Goal: Task Accomplishment & Management: Use online tool/utility

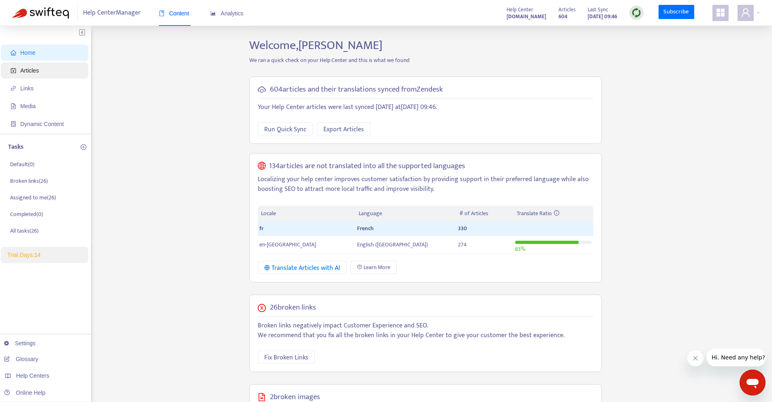
click at [31, 73] on span "Articles" at bounding box center [29, 70] width 19 height 6
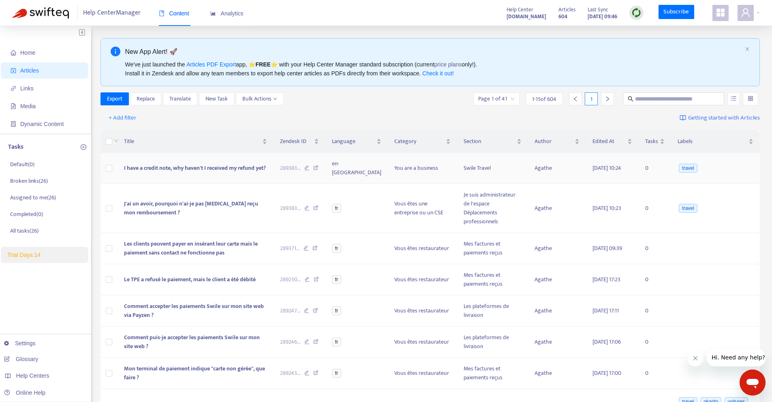
click at [203, 173] on td "I have a credit note, why haven't I received my refund yet?" at bounding box center [196, 168] width 156 height 31
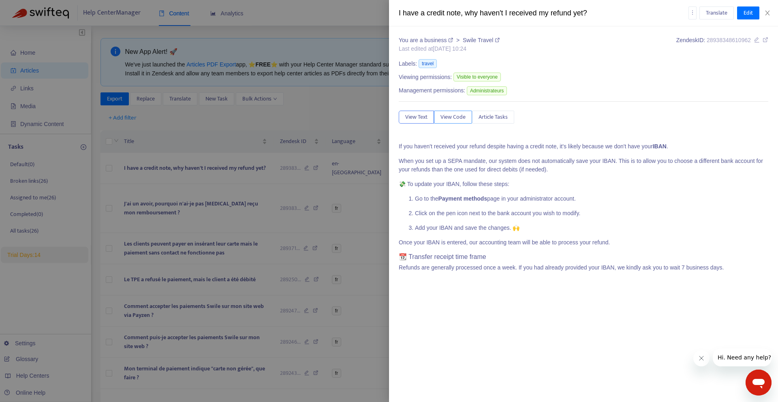
click at [455, 118] on span "View Code" at bounding box center [453, 117] width 25 height 9
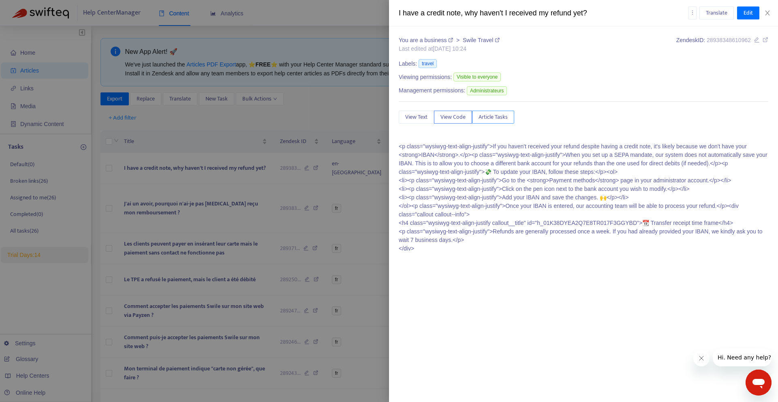
click at [490, 118] on span "Article Tasks" at bounding box center [493, 117] width 29 height 9
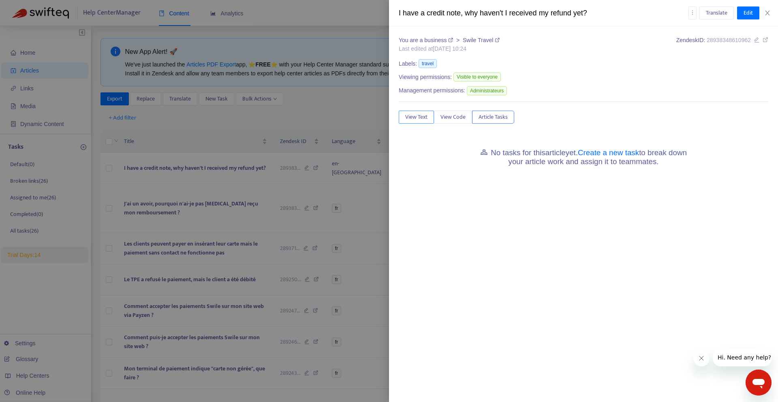
click at [415, 118] on span "View Text" at bounding box center [416, 117] width 22 height 9
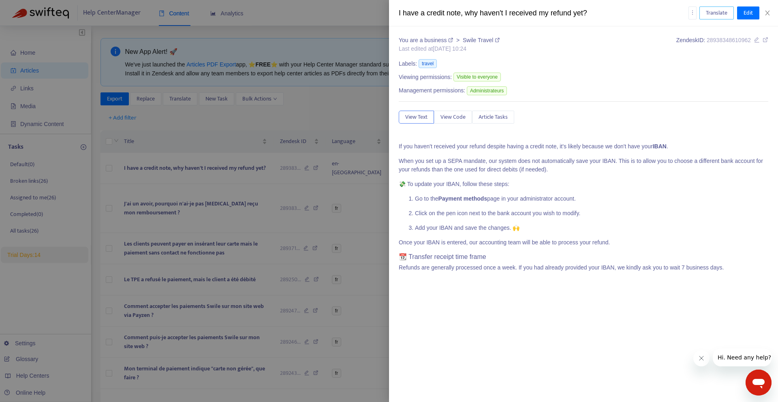
click at [706, 17] on span "Translate" at bounding box center [716, 13] width 21 height 9
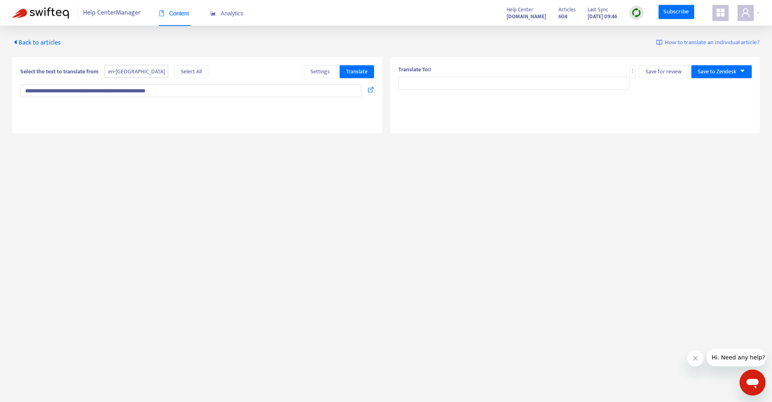
type input "**********"
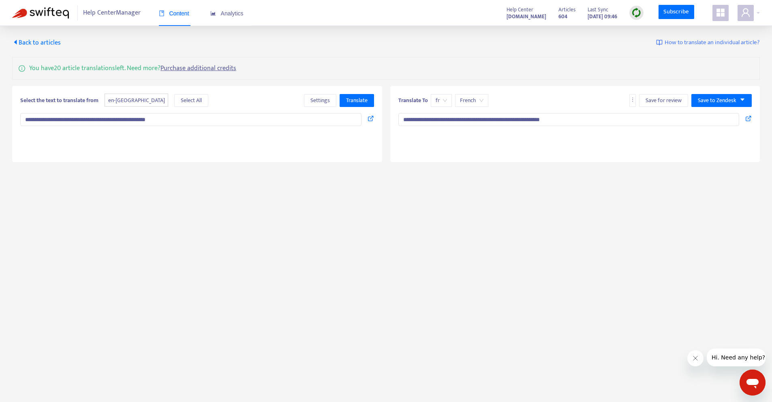
type textarea "**********"
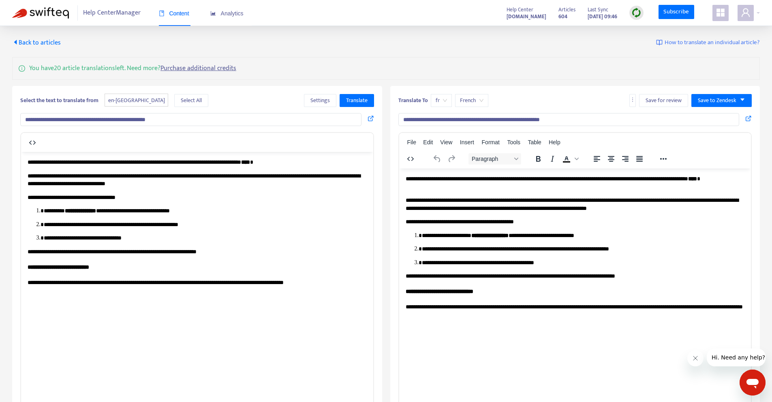
click at [463, 102] on span "French" at bounding box center [472, 100] width 24 height 12
click at [444, 103] on span "fr" at bounding box center [441, 100] width 11 height 12
click at [594, 96] on div "Translate To fr fr French Save for review Save to Zendesk" at bounding box center [575, 102] width 354 height 16
click at [309, 102] on button "Settings" at bounding box center [320, 100] width 32 height 13
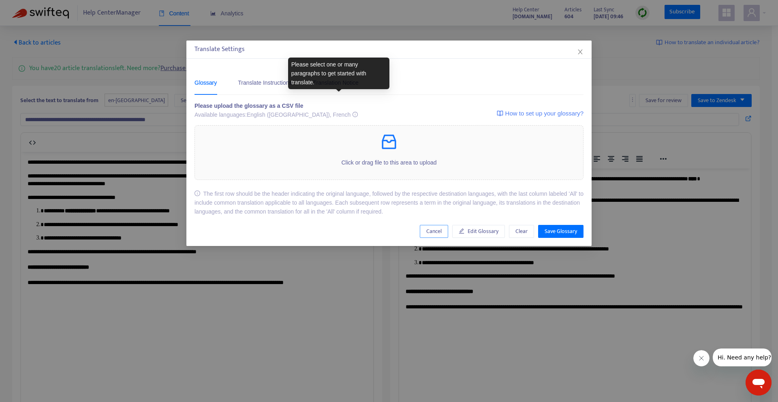
click at [437, 235] on span "Cancel" at bounding box center [433, 231] width 15 height 9
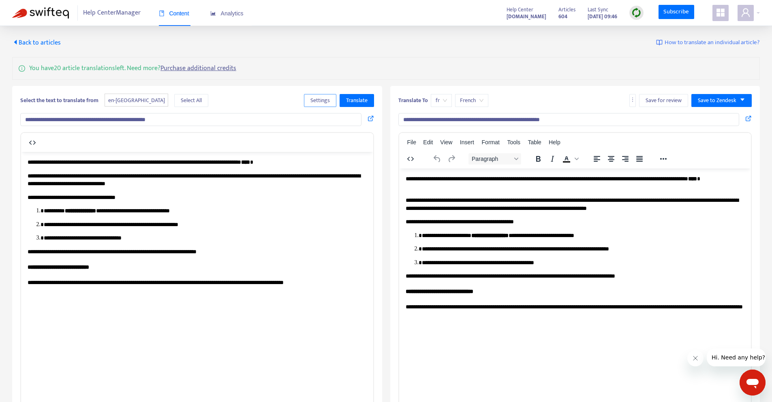
click at [328, 98] on span "Settings" at bounding box center [319, 100] width 19 height 9
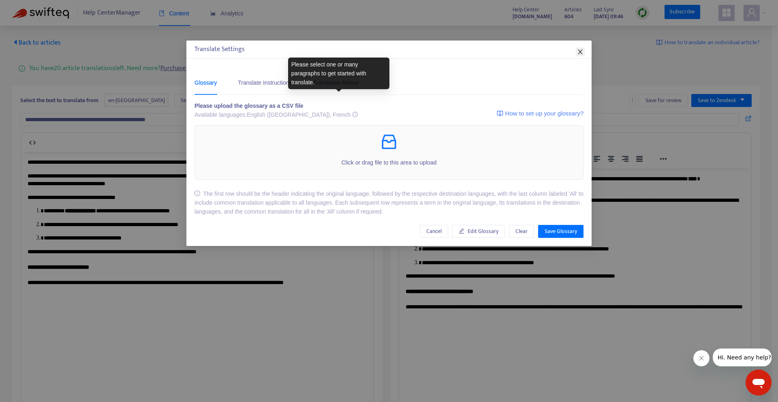
click at [580, 51] on icon "close" at bounding box center [580, 51] width 4 height 5
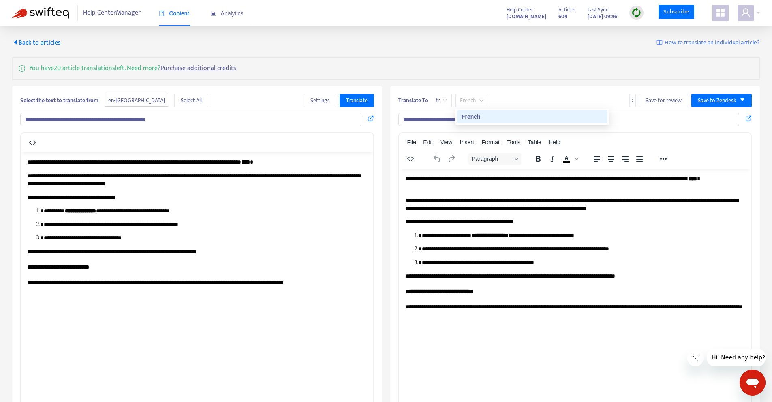
click at [469, 102] on span "French" at bounding box center [472, 100] width 24 height 12
click at [442, 103] on span "fr" at bounding box center [441, 100] width 11 height 12
drag, startPoint x: 442, startPoint y: 101, endPoint x: 461, endPoint y: 98, distance: 18.9
click at [443, 101] on span "fr" at bounding box center [441, 100] width 11 height 12
click at [535, 92] on div "**********" at bounding box center [575, 275] width 370 height 379
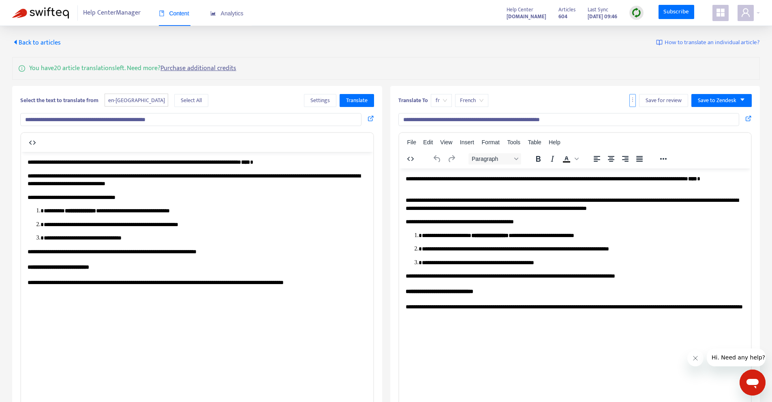
click at [636, 97] on button "button" at bounding box center [632, 100] width 6 height 13
click at [112, 99] on span "en-gb" at bounding box center [137, 100] width 64 height 13
click at [113, 101] on span "en-gb" at bounding box center [137, 100] width 64 height 13
click at [123, 102] on span "en-gb" at bounding box center [137, 100] width 64 height 13
click at [181, 101] on span "Select All" at bounding box center [191, 100] width 21 height 9
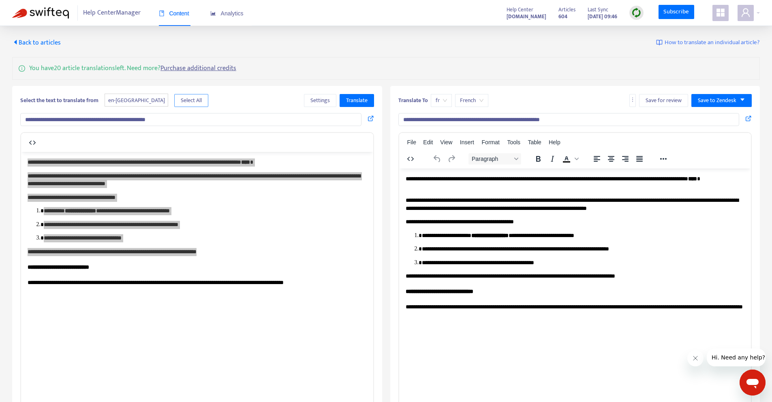
click at [181, 101] on span "Select All" at bounding box center [191, 100] width 21 height 9
click at [90, 106] on div "Select the text to translate from en-gb Select All" at bounding box center [115, 100] width 191 height 13
click at [38, 43] on span "Back to articles" at bounding box center [36, 42] width 49 height 11
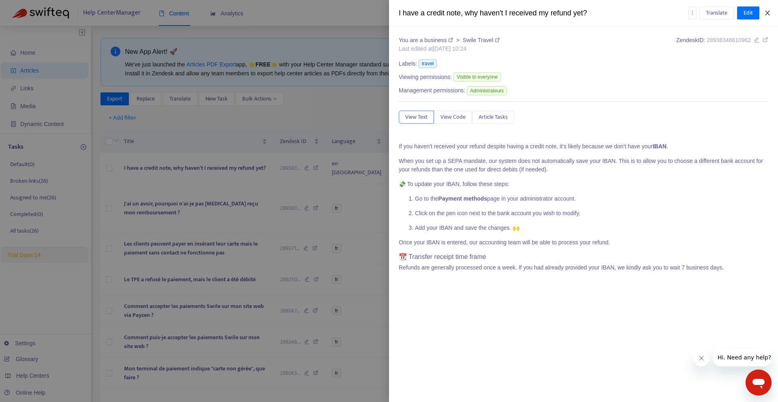
click at [769, 11] on icon "close" at bounding box center [767, 13] width 4 height 5
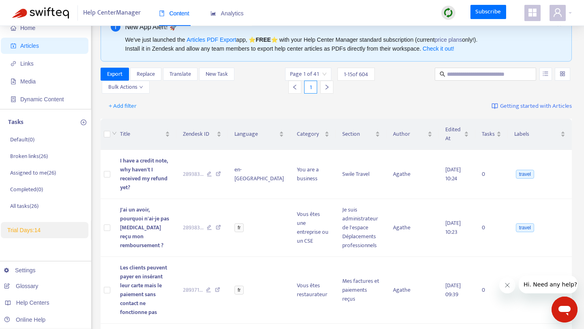
scroll to position [45, 0]
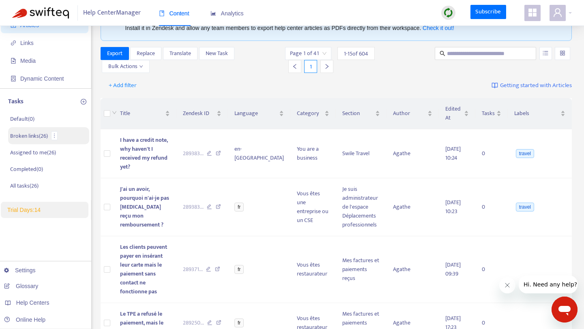
click at [41, 136] on p "Broken links ( 26 )" at bounding box center [29, 136] width 38 height 9
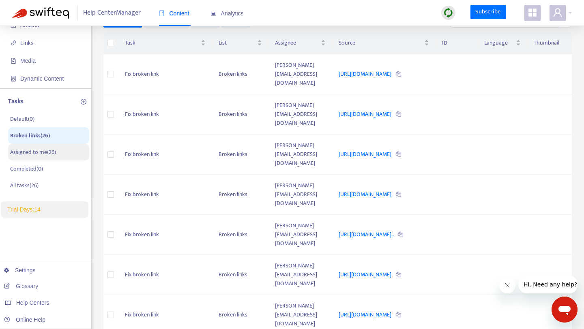
click at [42, 152] on p "Assigned to me ( 26 )" at bounding box center [33, 152] width 46 height 9
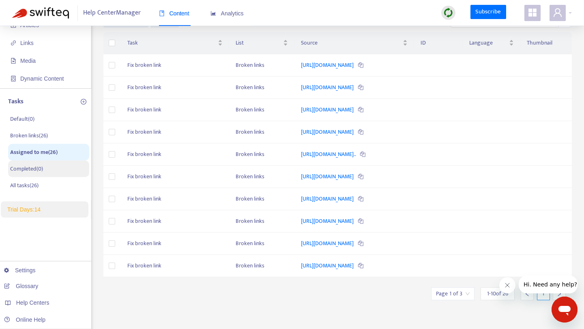
click at [40, 167] on p "Completed ( 0 )" at bounding box center [26, 169] width 33 height 9
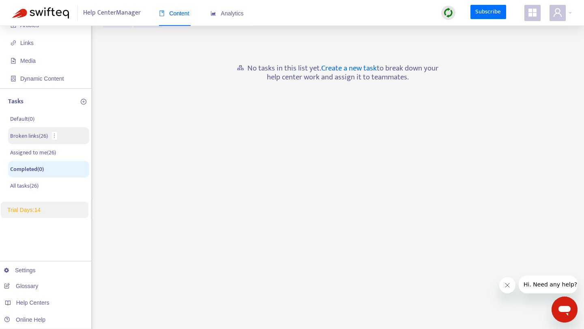
click at [36, 136] on p "Broken links ( 26 )" at bounding box center [29, 136] width 38 height 9
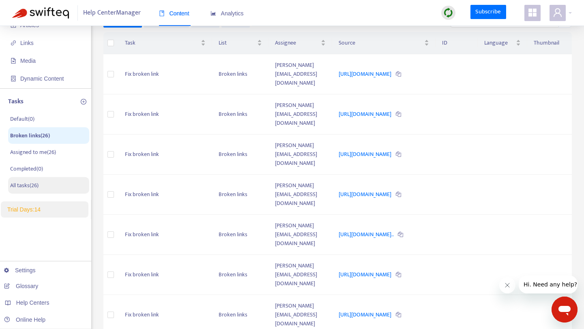
click at [24, 183] on p "All tasks ( 26 )" at bounding box center [24, 185] width 28 height 9
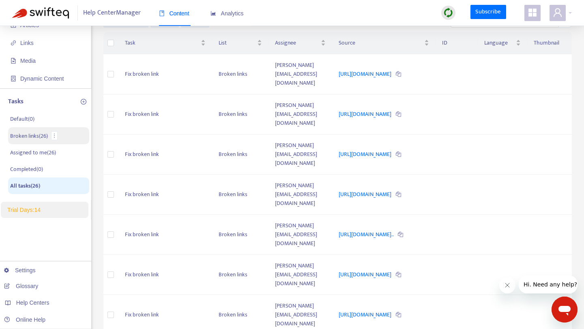
click at [32, 134] on p "Broken links ( 26 )" at bounding box center [29, 136] width 38 height 9
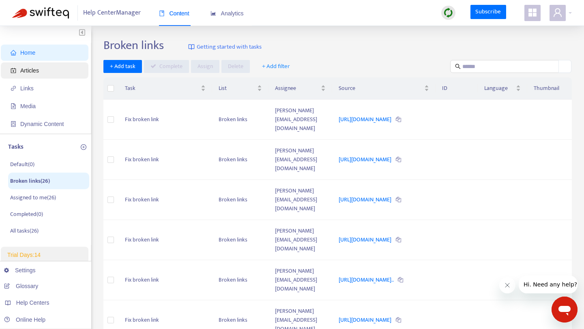
click at [27, 70] on span "Articles" at bounding box center [29, 70] width 19 height 6
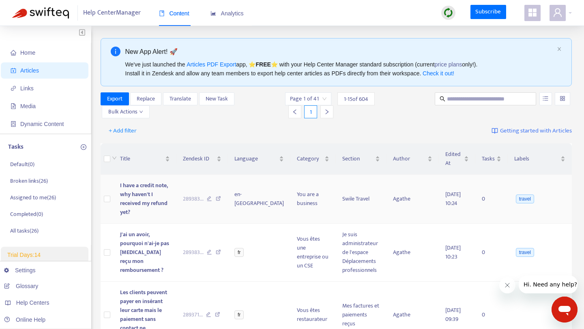
click at [164, 198] on span "I have a credit note, why haven't I received my refund yet?" at bounding box center [144, 199] width 48 height 36
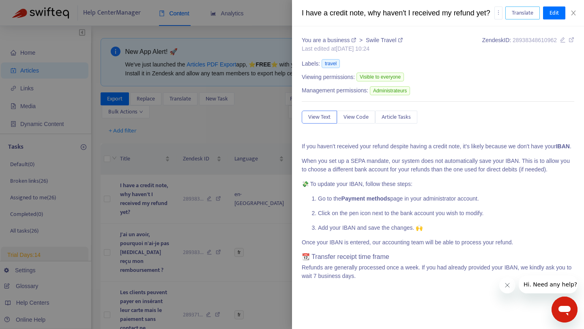
click at [525, 11] on span "Translate" at bounding box center [522, 13] width 21 height 9
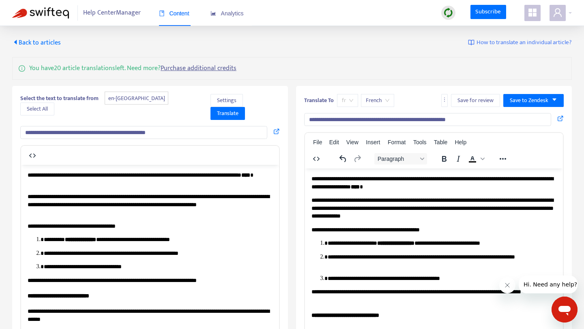
click at [354, 101] on div "fr" at bounding box center [347, 100] width 21 height 13
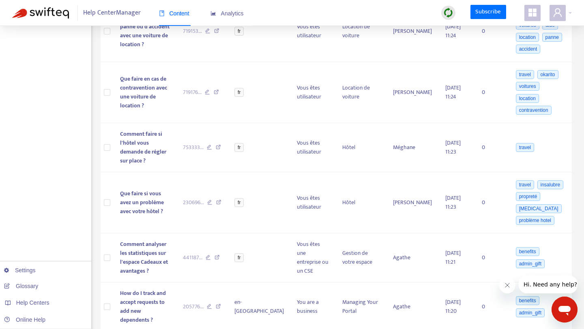
scroll to position [592, 0]
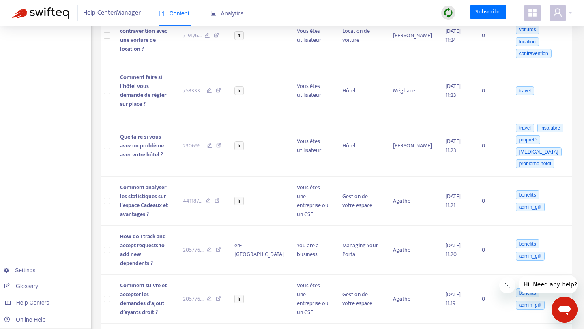
click at [507, 284] on icon "Fermer le message de l'entreprise" at bounding box center [507, 285] width 6 height 6
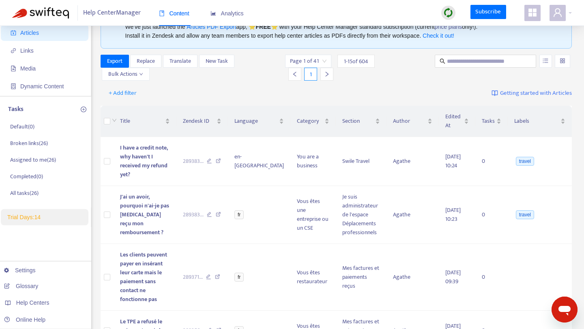
scroll to position [0, 0]
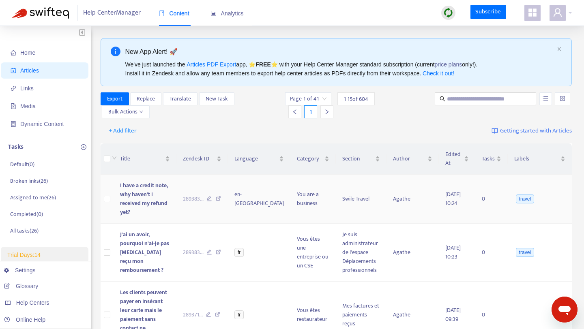
click at [221, 202] on td "289383 ..." at bounding box center [202, 199] width 52 height 49
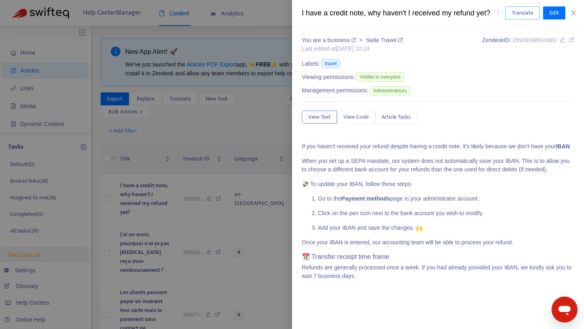
click at [524, 12] on span "Translate" at bounding box center [522, 13] width 21 height 9
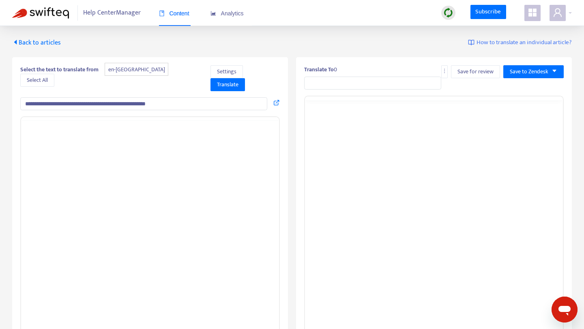
type input "**********"
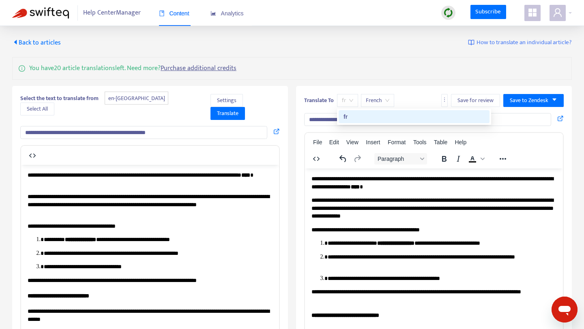
click at [352, 97] on span "fr" at bounding box center [347, 100] width 11 height 12
click at [368, 100] on span "French" at bounding box center [378, 100] width 24 height 12
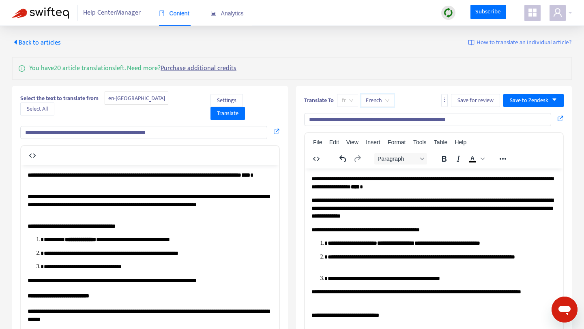
click at [345, 100] on span "fr" at bounding box center [347, 100] width 11 height 12
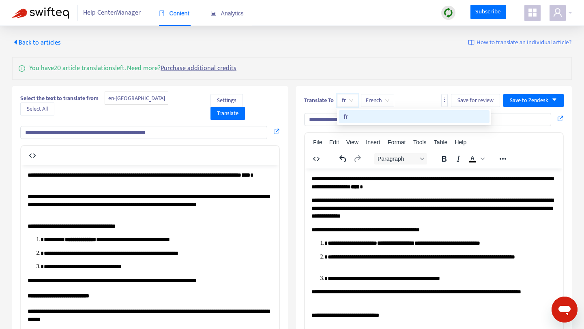
click at [195, 97] on div "Select the text to translate from en-gb Select All Settings Translate" at bounding box center [149, 107] width 259 height 26
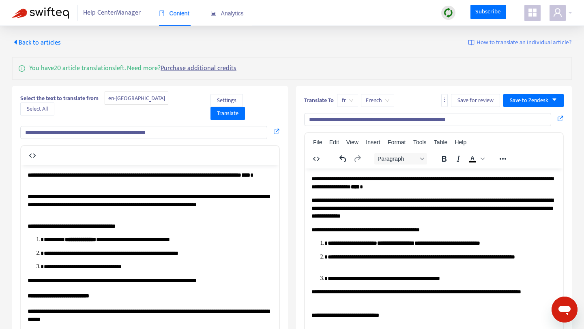
click at [22, 42] on span "Back to articles" at bounding box center [36, 42] width 49 height 11
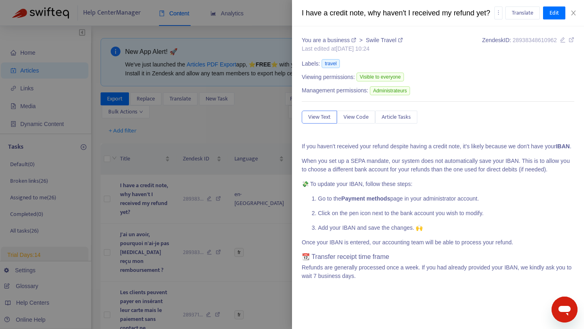
click at [219, 127] on div at bounding box center [292, 164] width 584 height 329
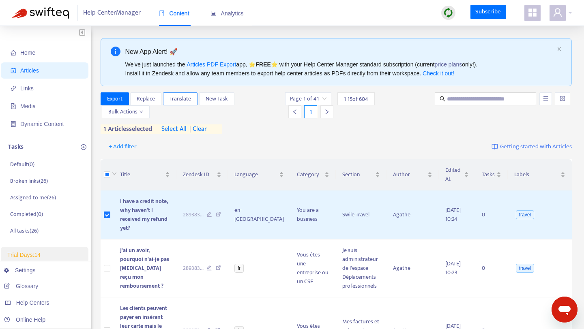
click at [171, 100] on span "Translate" at bounding box center [179, 98] width 21 height 9
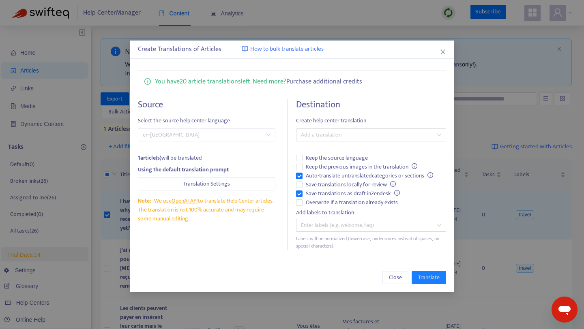
click at [255, 137] on span "en-gb" at bounding box center [207, 135] width 128 height 12
click at [257, 113] on div "Source Select the source help center language en-gb 1 article(s) will be transl…" at bounding box center [213, 174] width 150 height 151
click at [205, 184] on span "Translation Settings" at bounding box center [206, 184] width 47 height 9
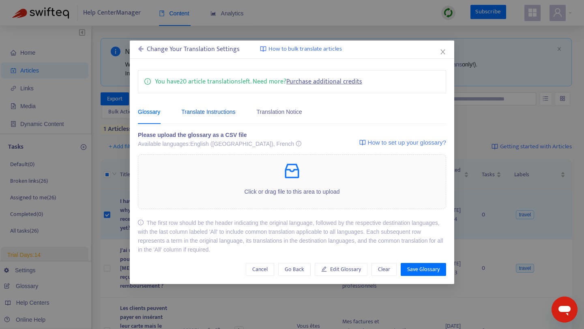
click at [218, 111] on div "Translate Instructions" at bounding box center [208, 111] width 54 height 9
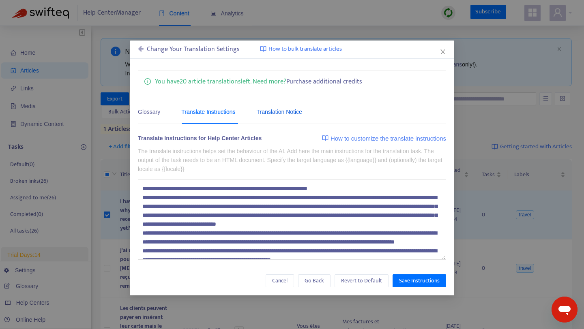
click at [282, 111] on div "Translation Notice" at bounding box center [279, 111] width 45 height 9
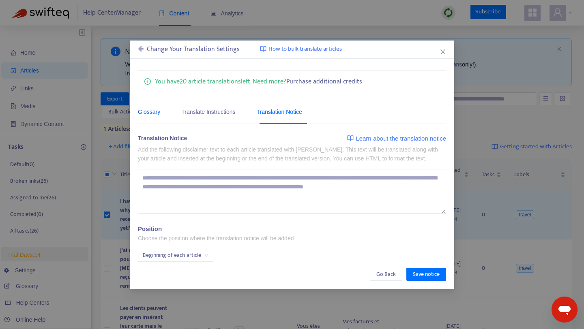
click at [150, 111] on div "Glossary" at bounding box center [149, 111] width 22 height 9
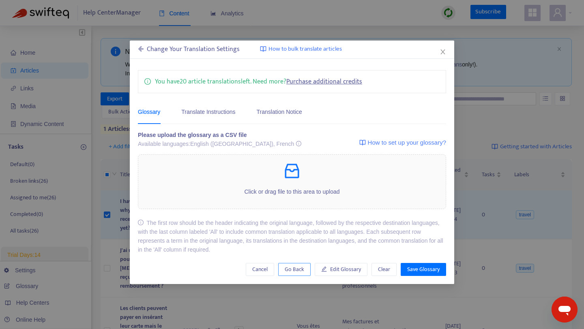
click at [283, 267] on button "Go Back" at bounding box center [294, 269] width 32 height 13
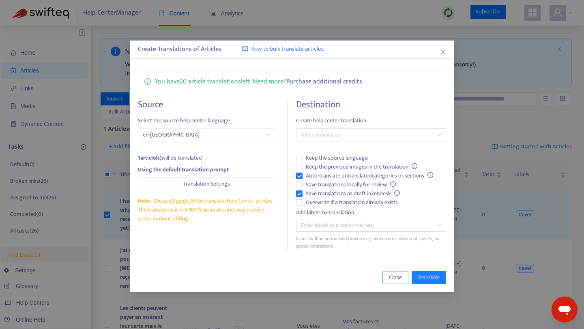
click at [395, 275] on span "Close" at bounding box center [395, 277] width 13 height 9
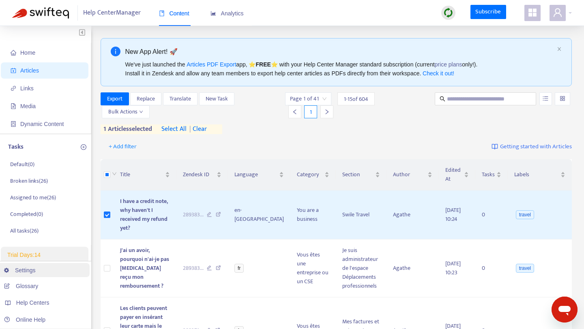
click at [36, 268] on link "Settings" at bounding box center [20, 270] width 32 height 6
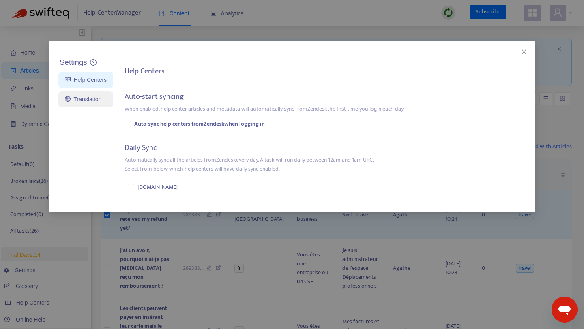
click at [92, 97] on link "Translation" at bounding box center [83, 99] width 36 height 6
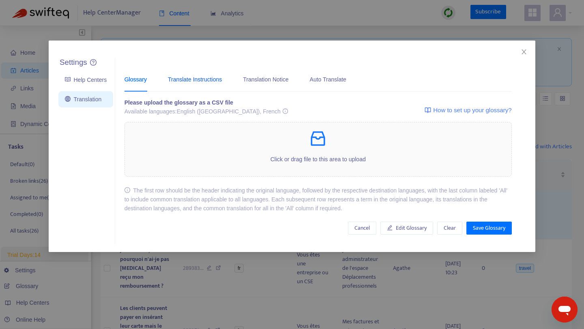
click at [212, 77] on div "Translate Instructions" at bounding box center [195, 79] width 54 height 9
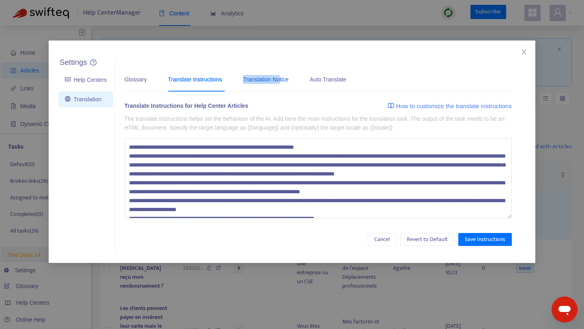
click at [285, 75] on div "Translation Notice" at bounding box center [265, 79] width 45 height 9
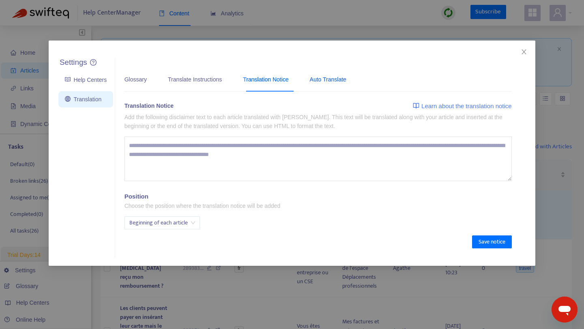
click at [339, 79] on div "Auto Translate" at bounding box center [328, 79] width 36 height 9
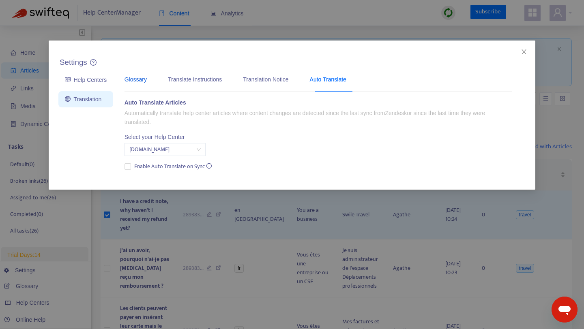
click at [133, 78] on div "Glossary" at bounding box center [135, 79] width 22 height 9
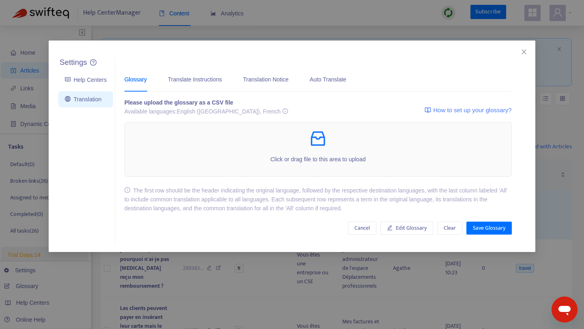
click at [133, 78] on div "Glossary" at bounding box center [135, 79] width 22 height 9
click at [339, 79] on div "Auto Translate" at bounding box center [328, 79] width 36 height 9
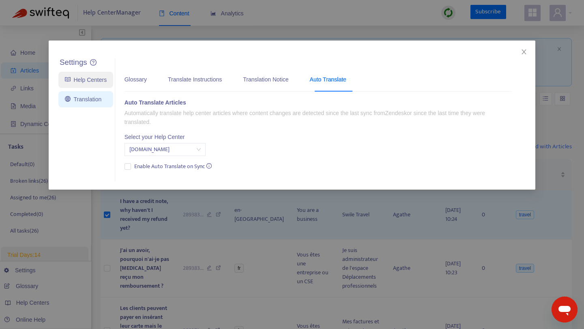
click at [83, 81] on link "Help Centers" at bounding box center [86, 80] width 42 height 6
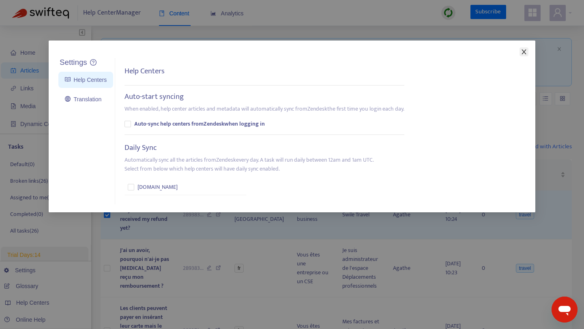
click at [521, 54] on icon "close" at bounding box center [523, 52] width 6 height 6
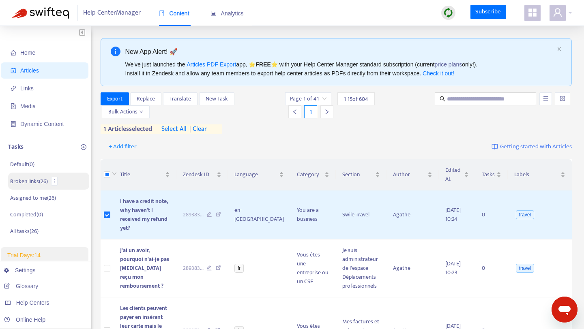
click at [28, 182] on p "Broken links ( 26 )" at bounding box center [29, 181] width 38 height 9
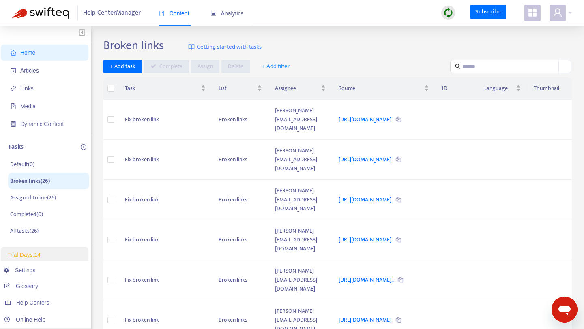
click at [534, 19] on span at bounding box center [532, 13] width 16 height 16
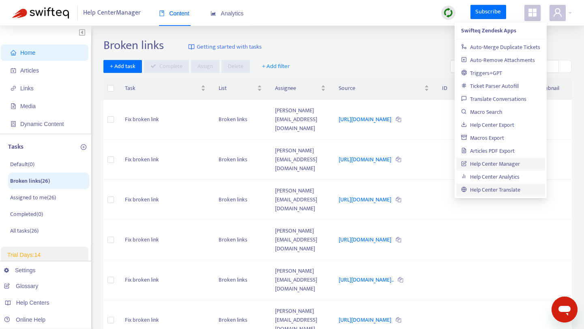
click at [486, 187] on link "Help Center Translate" at bounding box center [490, 189] width 59 height 9
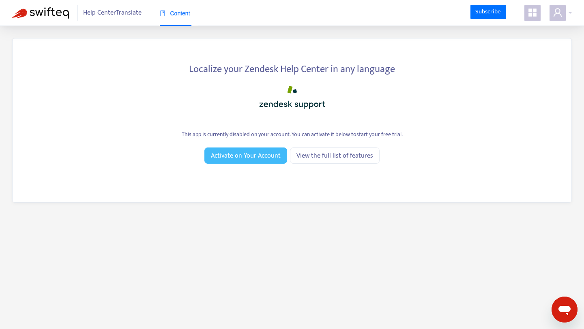
click at [212, 154] on button "Activate on Your Account" at bounding box center [245, 156] width 83 height 16
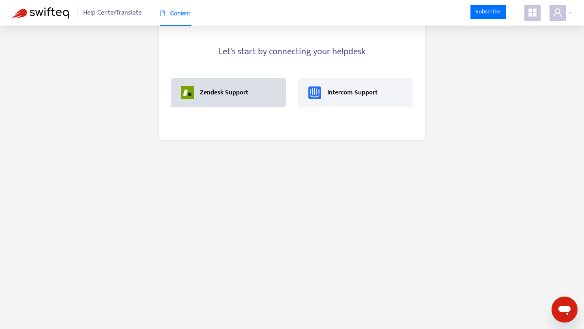
click at [228, 99] on div "Zendesk Support" at bounding box center [228, 92] width 95 height 13
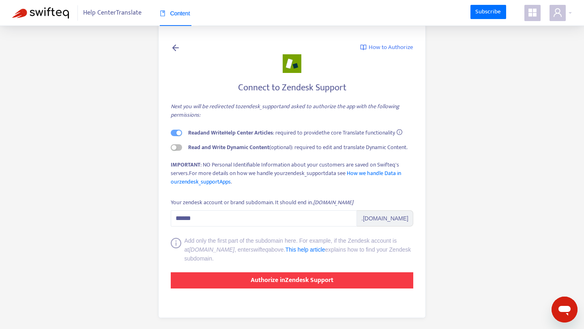
click at [295, 277] on strong "Authorize in Zendesk Support" at bounding box center [291, 280] width 83 height 11
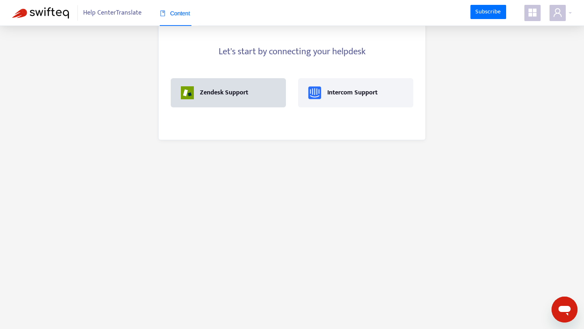
click at [246, 94] on div "Zendesk Support" at bounding box center [224, 93] width 48 height 10
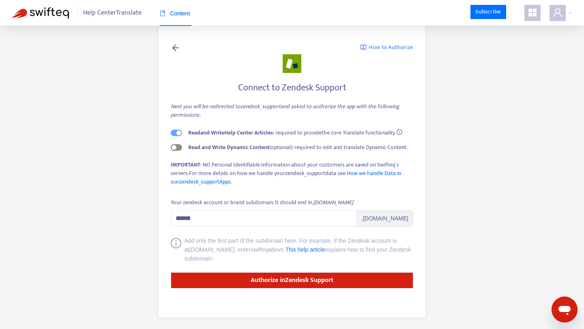
click at [171, 148] on div "button" at bounding box center [173, 147] width 5 height 5
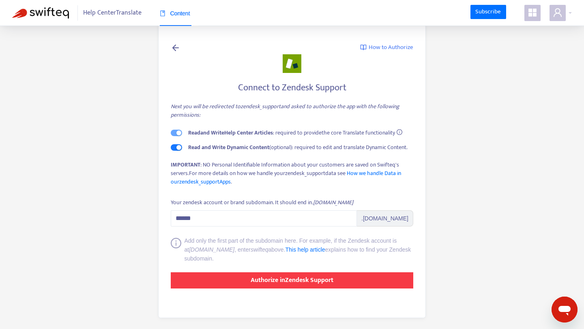
click at [282, 277] on strong "Authorize in Zendesk Support" at bounding box center [291, 280] width 83 height 11
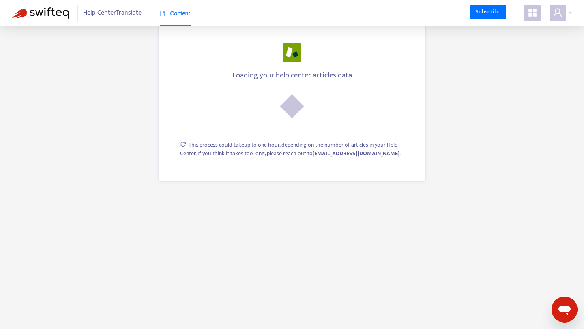
click at [534, 13] on icon "appstore" at bounding box center [532, 13] width 10 height 10
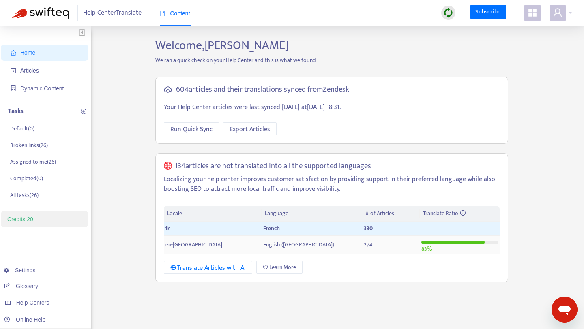
click at [263, 246] on span "English ([GEOGRAPHIC_DATA])" at bounding box center [298, 244] width 71 height 9
click at [35, 69] on span "Articles" at bounding box center [29, 70] width 19 height 6
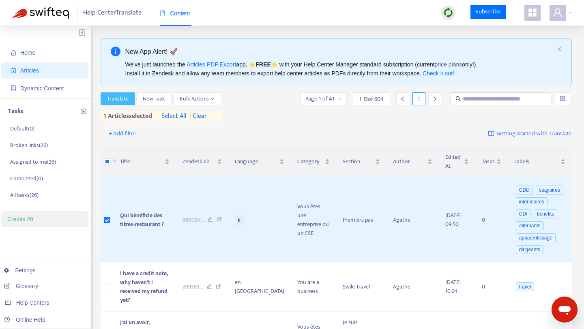
click at [123, 101] on span "Translate" at bounding box center [117, 98] width 21 height 9
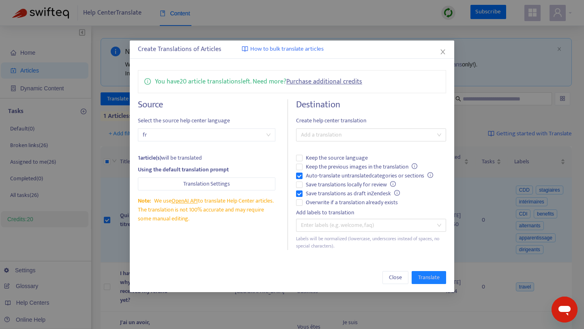
click at [228, 135] on span "fr" at bounding box center [207, 135] width 128 height 12
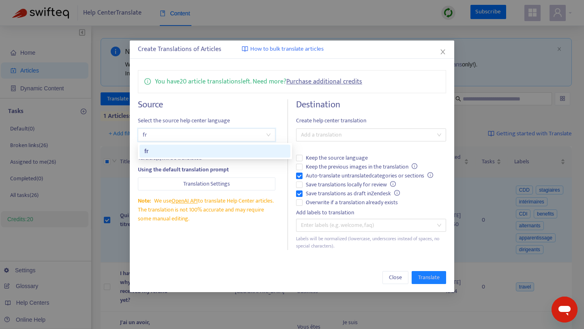
click at [228, 135] on span "fr" at bounding box center [207, 135] width 128 height 12
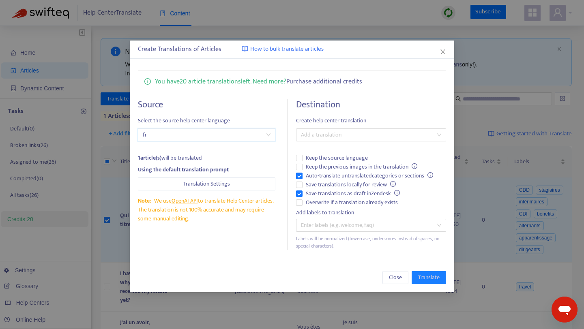
click at [228, 135] on span "fr" at bounding box center [207, 135] width 128 height 12
click at [220, 184] on span "Translation Settings" at bounding box center [206, 184] width 47 height 9
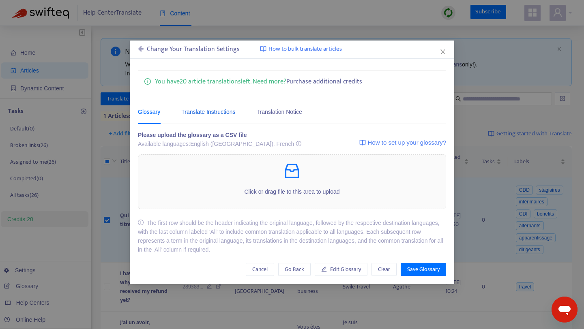
click at [218, 107] on div "Translate Instructions" at bounding box center [208, 111] width 54 height 9
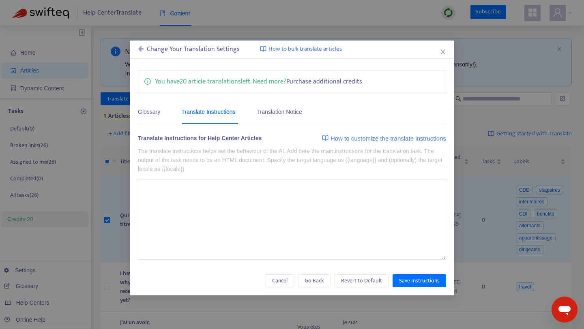
type textarea "**********"
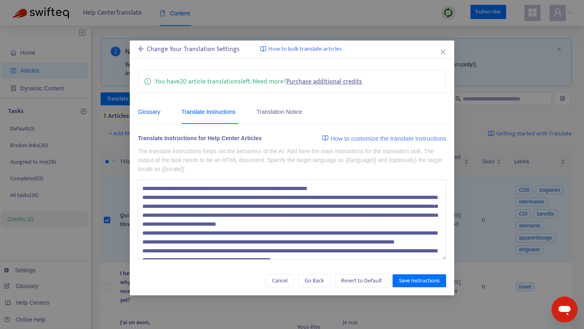
click at [146, 109] on div "Glossary" at bounding box center [149, 111] width 22 height 9
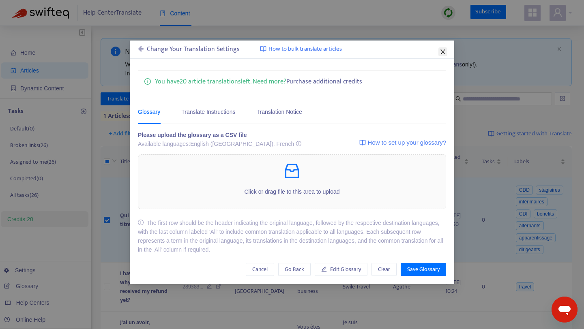
click at [443, 50] on icon "close" at bounding box center [442, 52] width 6 height 6
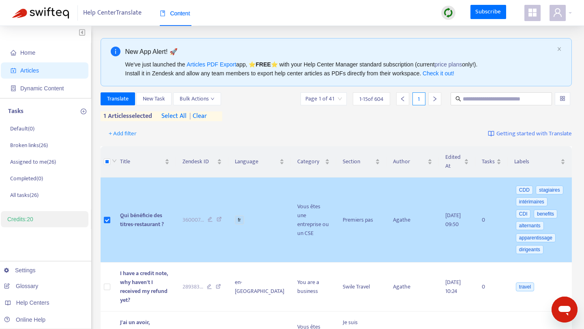
click at [157, 195] on td "Qui bénéficie des titres-restaurant ?" at bounding box center [144, 220] width 62 height 85
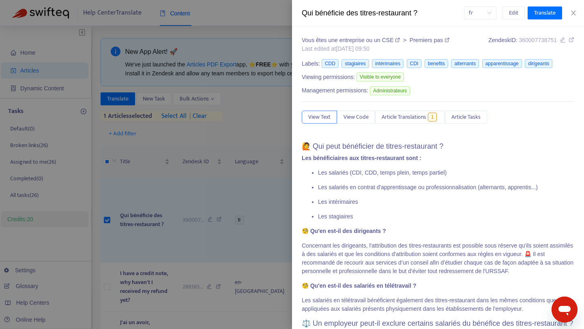
click at [488, 13] on span "fr" at bounding box center [480, 13] width 23 height 12
click at [574, 12] on icon "close" at bounding box center [573, 13] width 4 height 5
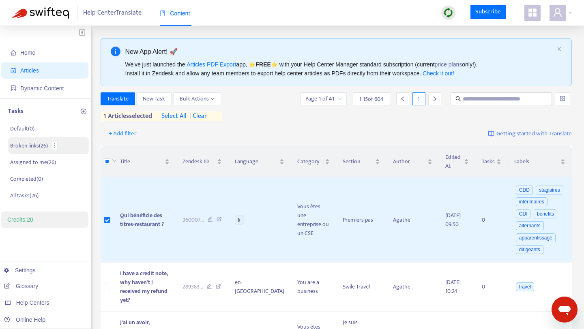
click at [25, 143] on p "Broken links ( 26 )" at bounding box center [29, 145] width 38 height 9
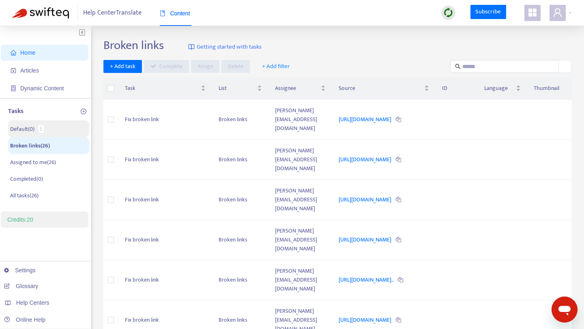
click at [27, 128] on p "Default ( 0 )" at bounding box center [22, 129] width 24 height 9
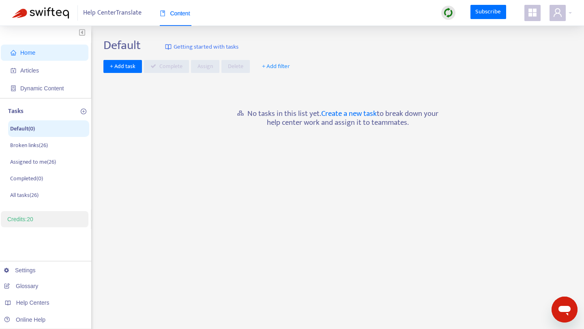
click at [540, 13] on div at bounding box center [535, 13] width 22 height 16
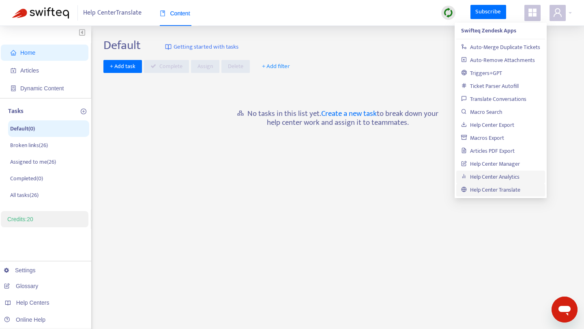
click at [505, 175] on link "Help Center Analytics" at bounding box center [490, 176] width 58 height 9
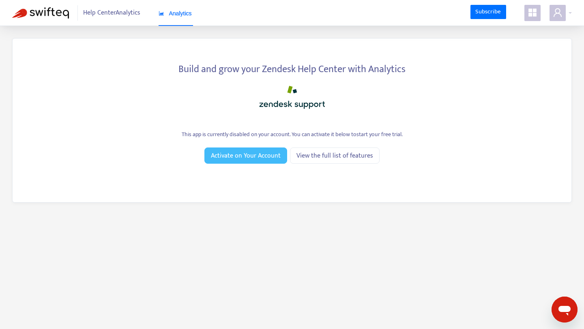
click at [242, 154] on span "Activate on Your Account" at bounding box center [246, 156] width 70 height 10
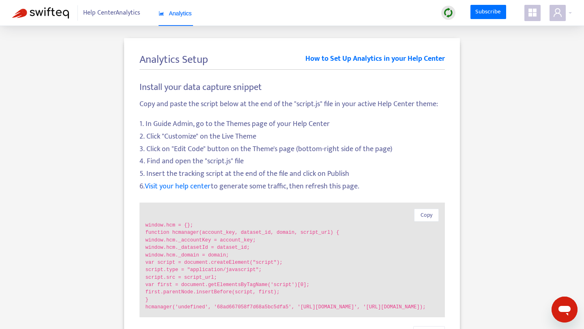
click at [533, 20] on span at bounding box center [532, 13] width 16 height 16
